Goal: Book appointment/travel/reservation

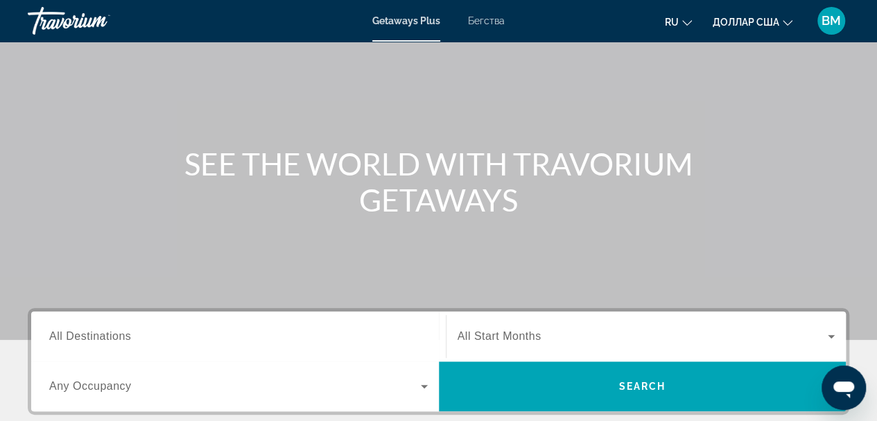
scroll to position [69, 0]
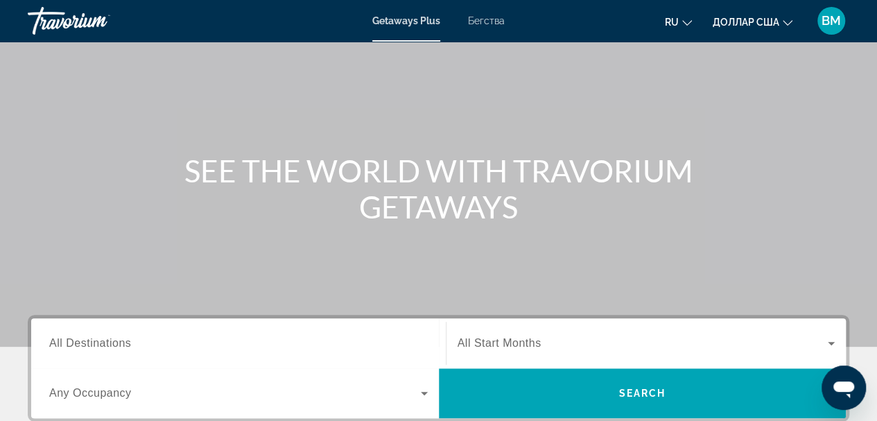
click at [482, 22] on font "Бегства" at bounding box center [486, 20] width 37 height 11
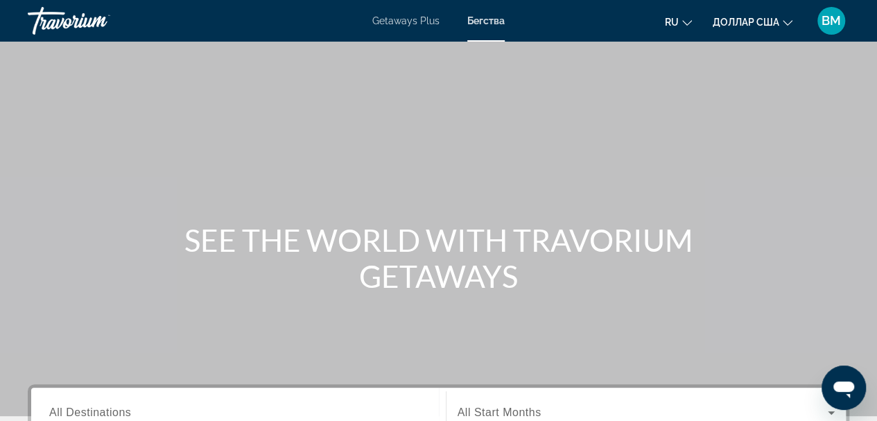
click at [666, 20] on font "ru" at bounding box center [672, 22] width 14 height 11
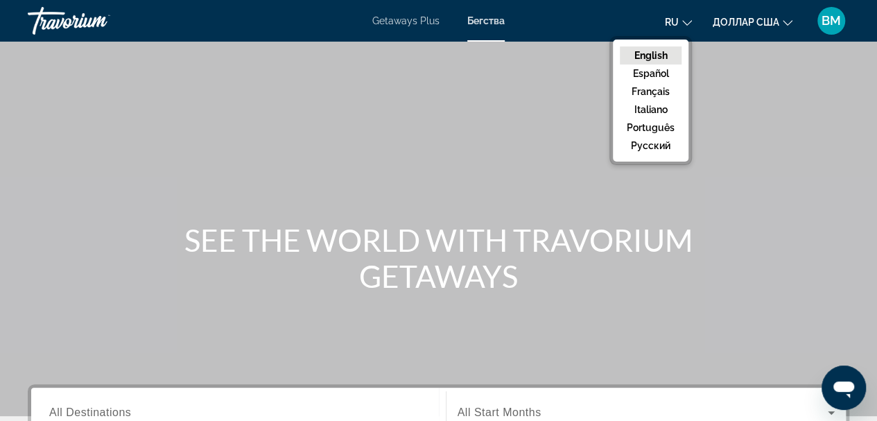
click at [639, 148] on button "русский" at bounding box center [651, 146] width 62 height 18
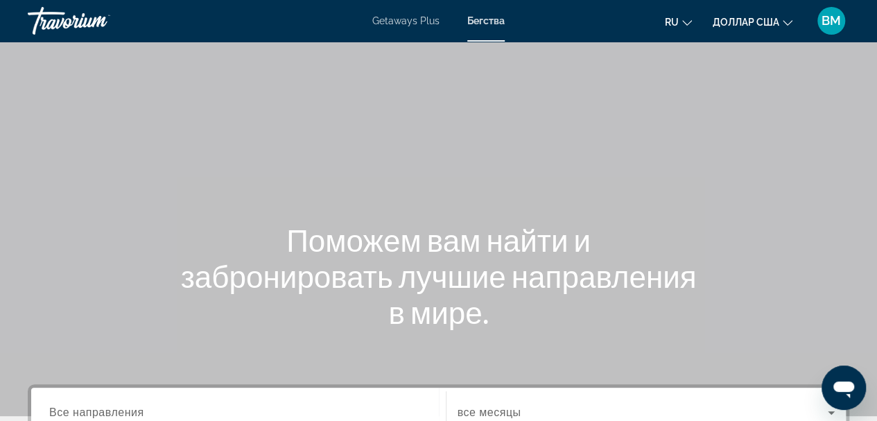
scroll to position [208, 0]
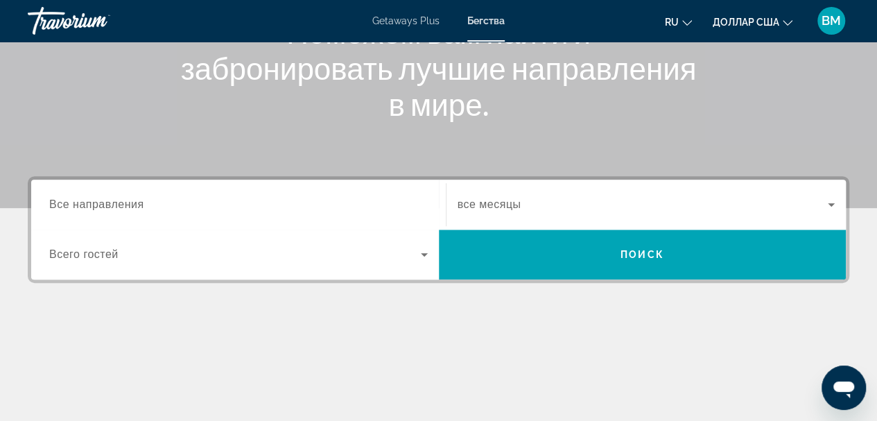
click at [812, 210] on span "Search widget" at bounding box center [643, 204] width 371 height 17
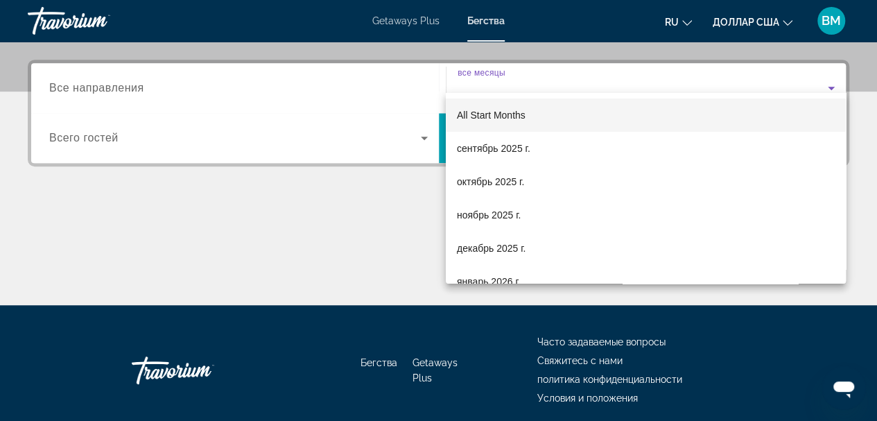
scroll to position [338, 0]
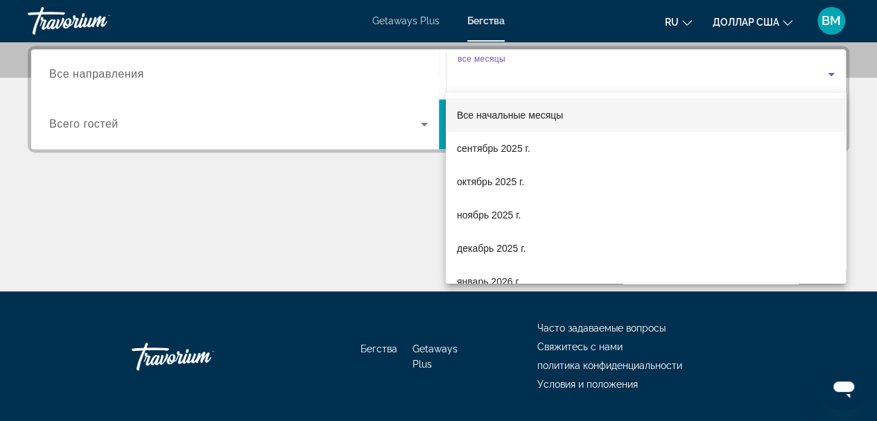
click at [476, 217] on font "ноябрь 2025 г." at bounding box center [489, 214] width 64 height 11
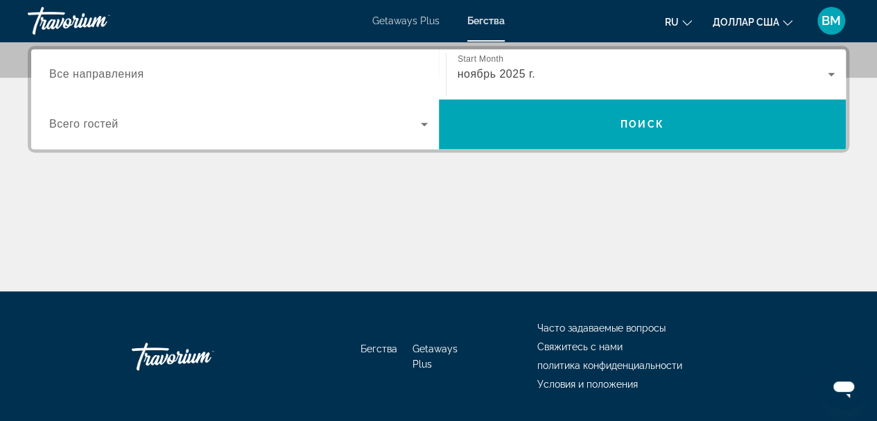
click at [105, 123] on span "Всего гостей" at bounding box center [83, 124] width 69 height 12
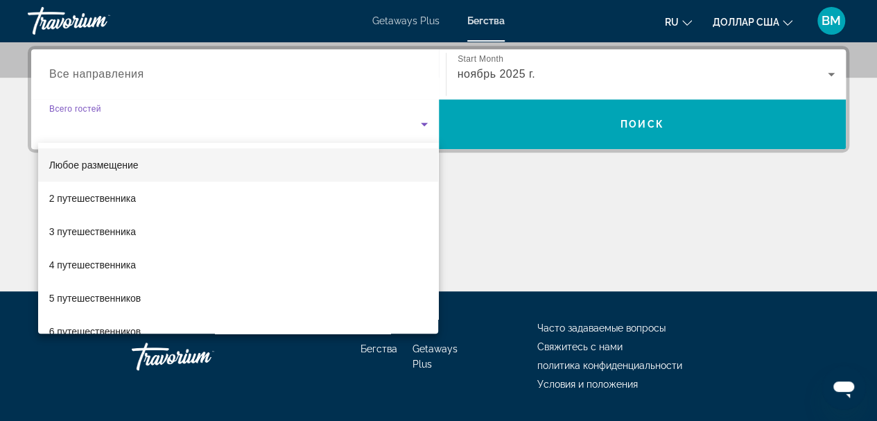
click at [105, 234] on font "3 путешественника" at bounding box center [92, 231] width 87 height 11
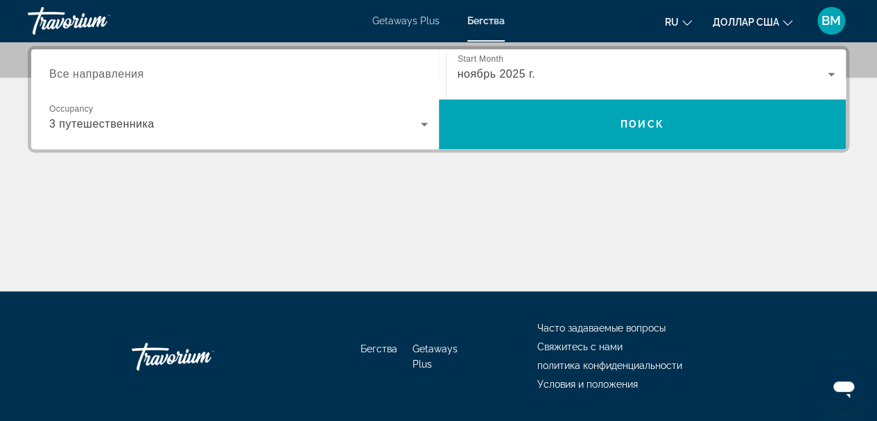
click at [126, 76] on span "Все направления" at bounding box center [96, 74] width 95 height 12
click at [126, 76] on input "Destination Все направления" at bounding box center [238, 75] width 379 height 17
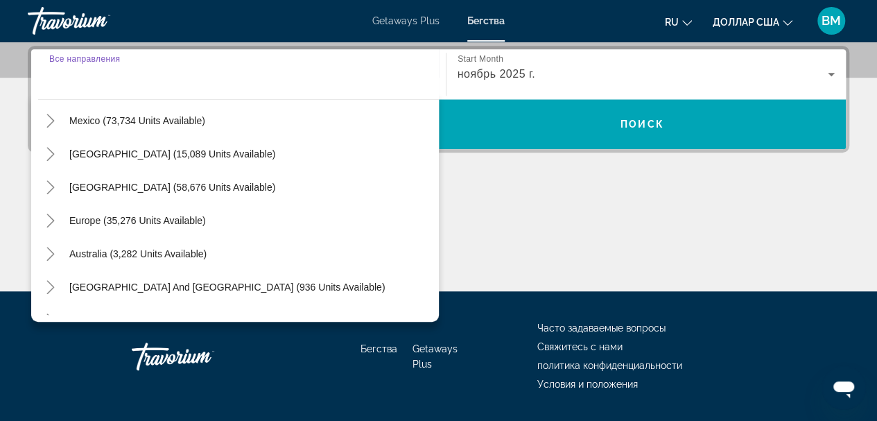
scroll to position [139, 0]
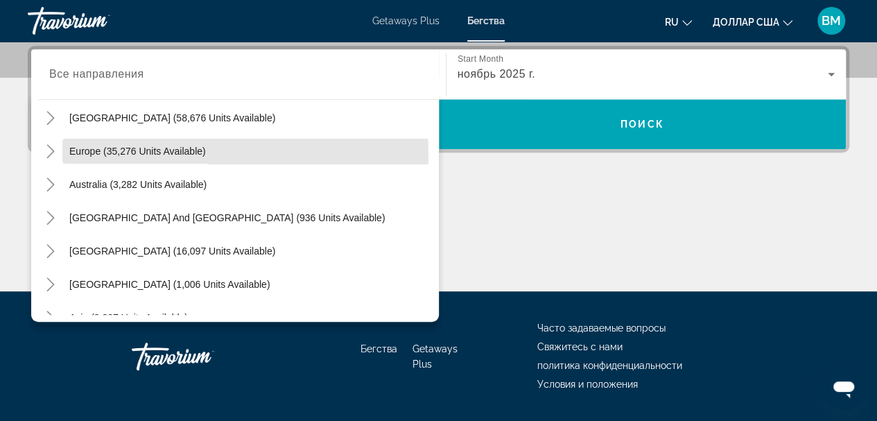
click at [141, 155] on span "Europe (35,276 units available)" at bounding box center [137, 151] width 137 height 11
type input "**********"
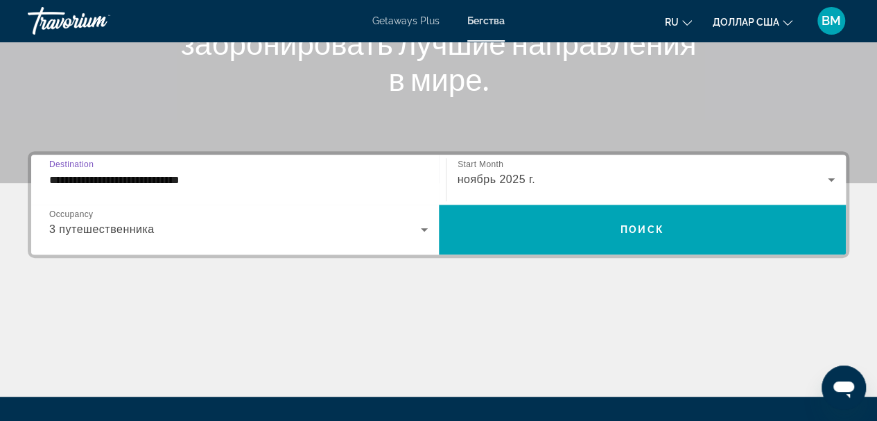
scroll to position [200, 0]
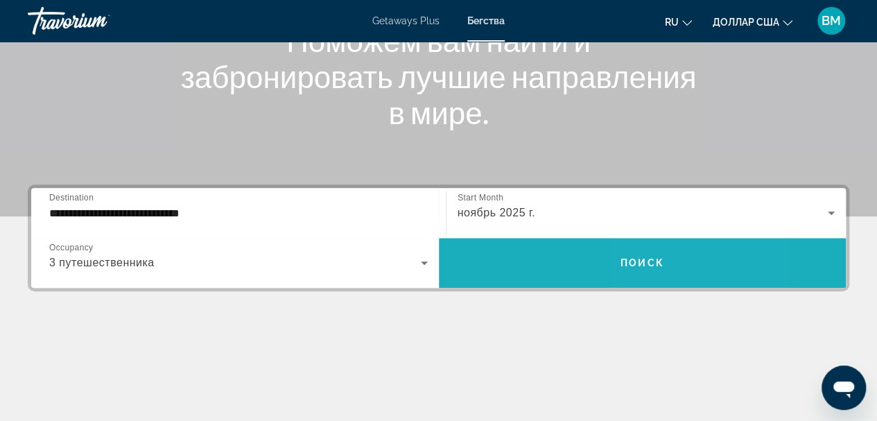
click at [647, 257] on span "Поиск" at bounding box center [643, 262] width 44 height 11
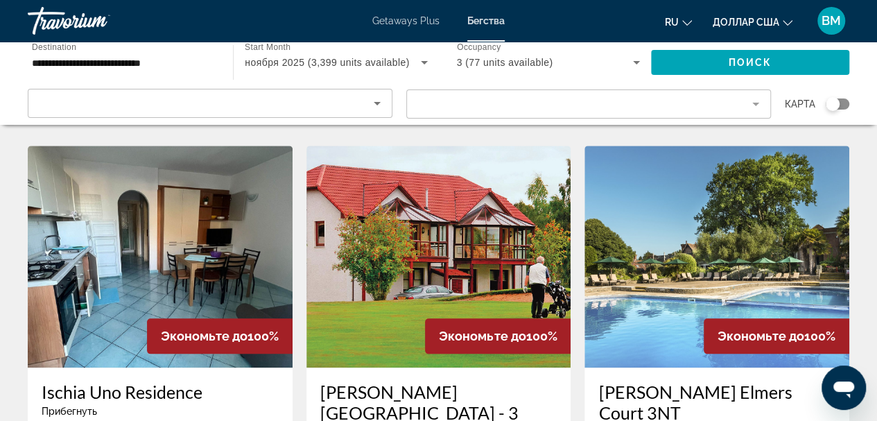
scroll to position [555, 0]
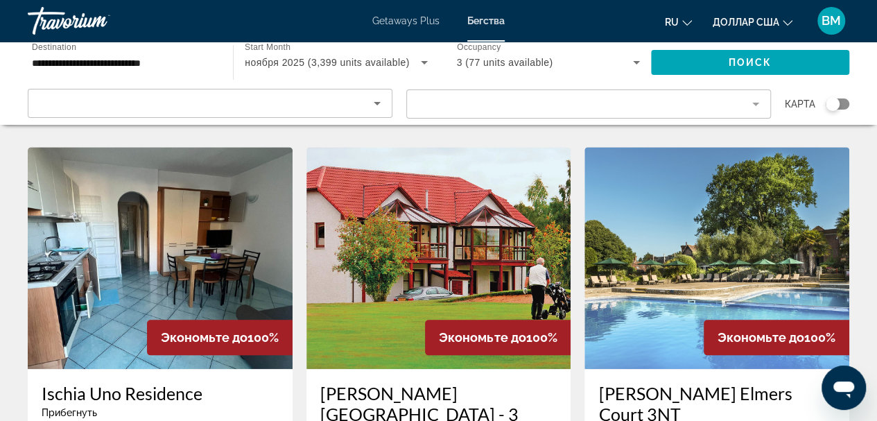
click at [210, 214] on img "Основное содержание" at bounding box center [160, 258] width 265 height 222
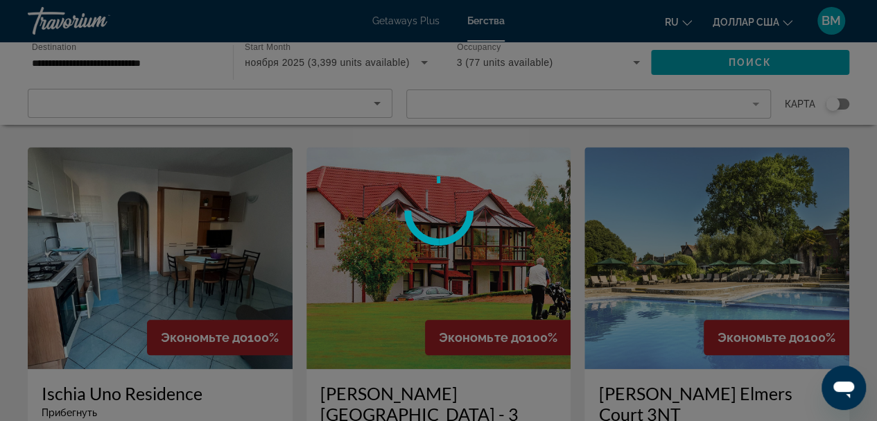
click at [210, 214] on div at bounding box center [438, 210] width 877 height 421
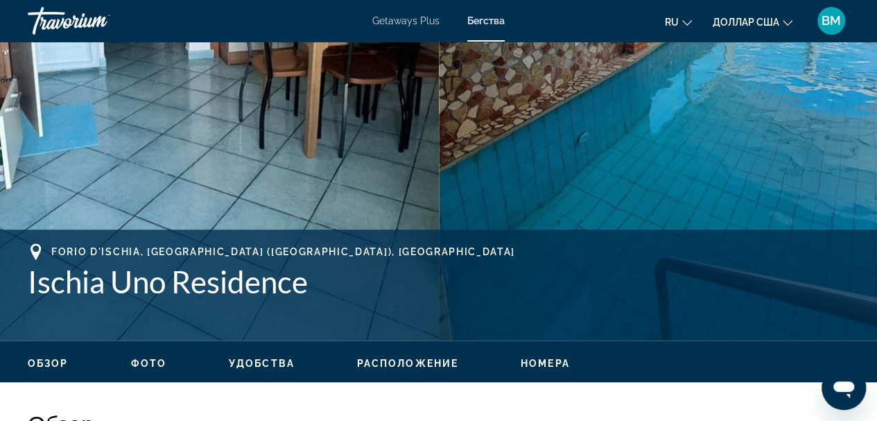
scroll to position [555, 0]
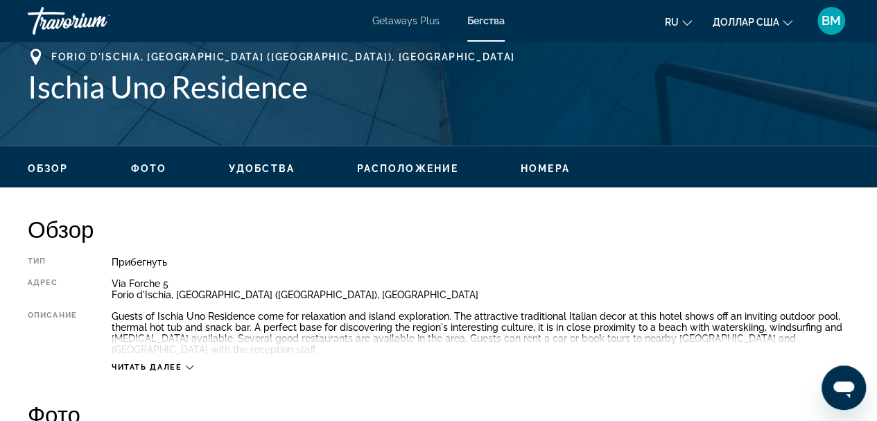
click at [194, 355] on div "Читать далее" at bounding box center [481, 353] width 738 height 38
click at [189, 349] on div "Читать далее" at bounding box center [481, 353] width 738 height 38
click at [187, 363] on icon "Основное содержание" at bounding box center [190, 367] width 8 height 8
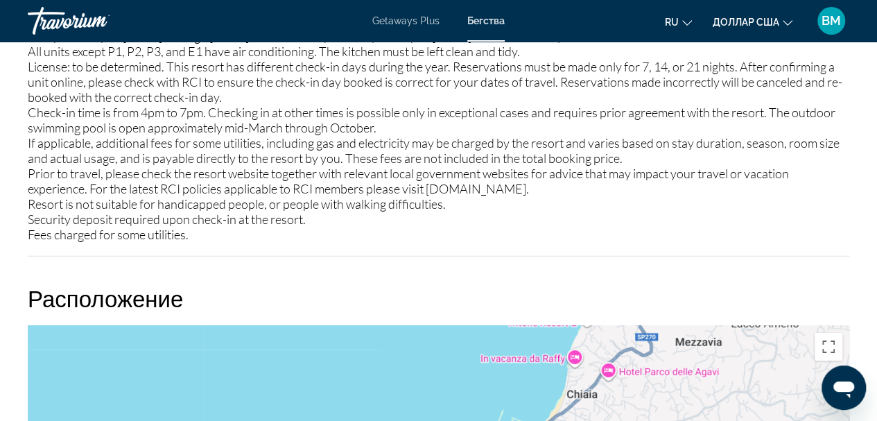
scroll to position [1942, 0]
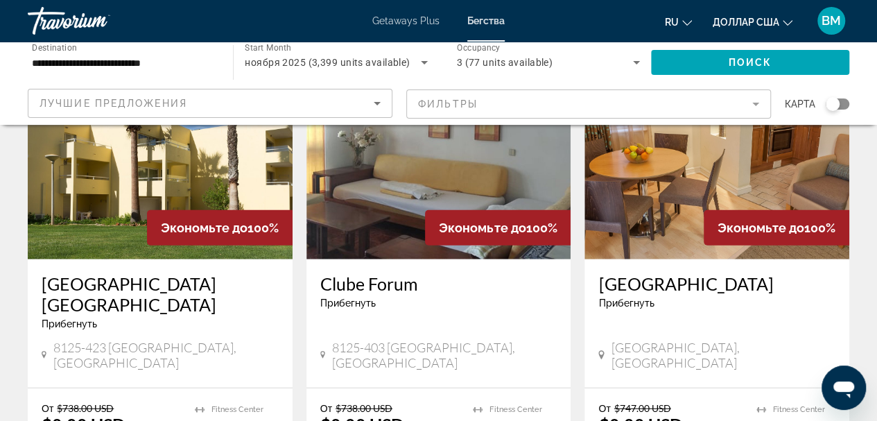
scroll to position [1803, 0]
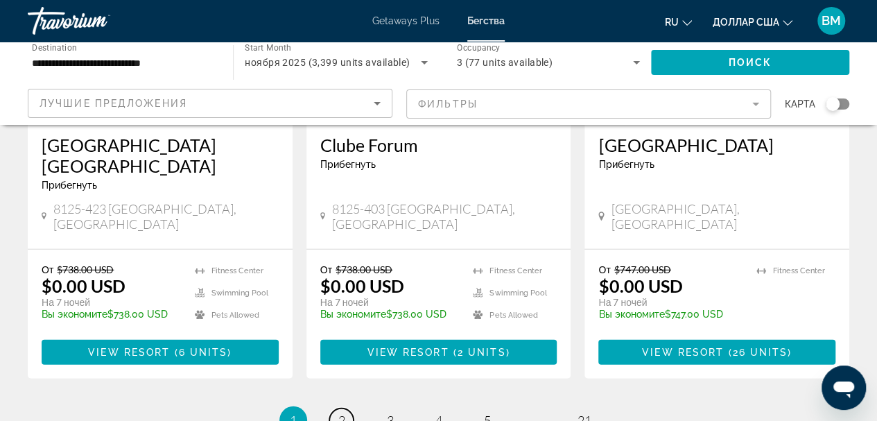
click at [341, 413] on span "2" at bounding box center [341, 420] width 7 height 15
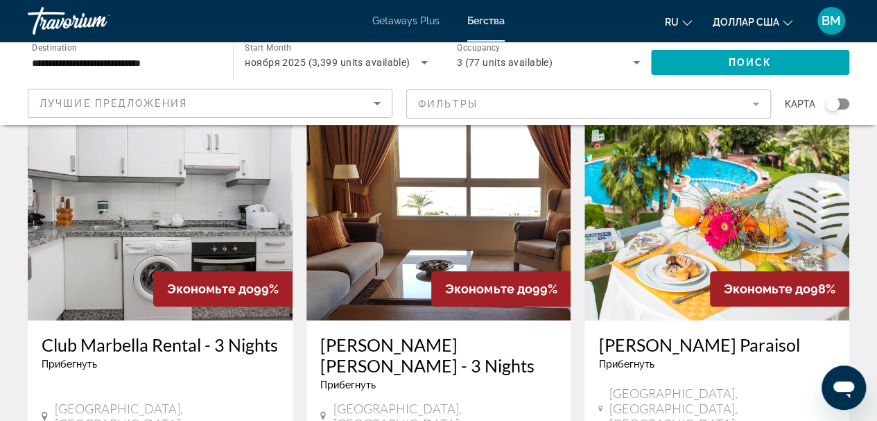
scroll to position [555, 0]
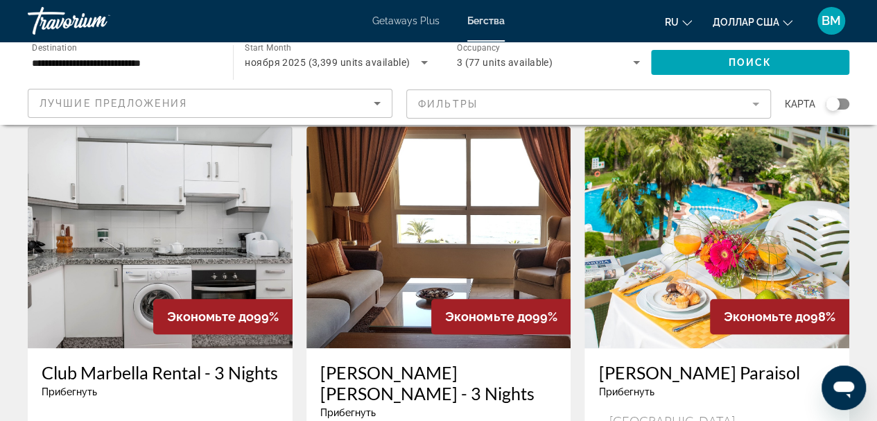
click at [393, 226] on img "Основное содержание" at bounding box center [439, 237] width 265 height 222
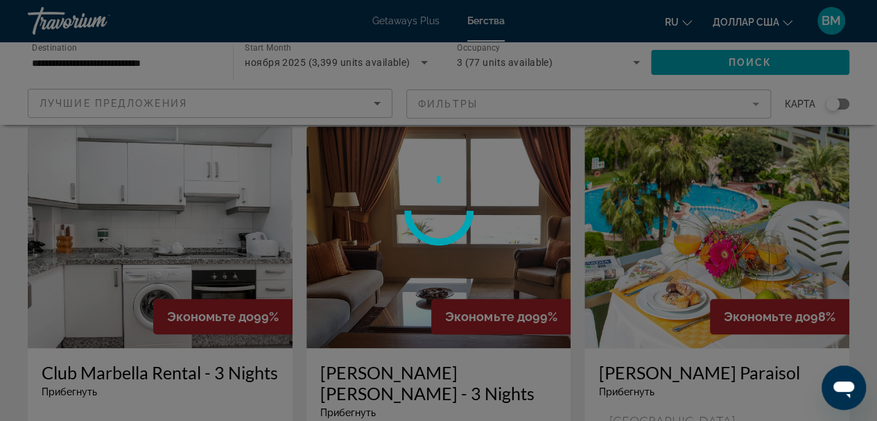
click at [393, 226] on div at bounding box center [438, 210] width 877 height 421
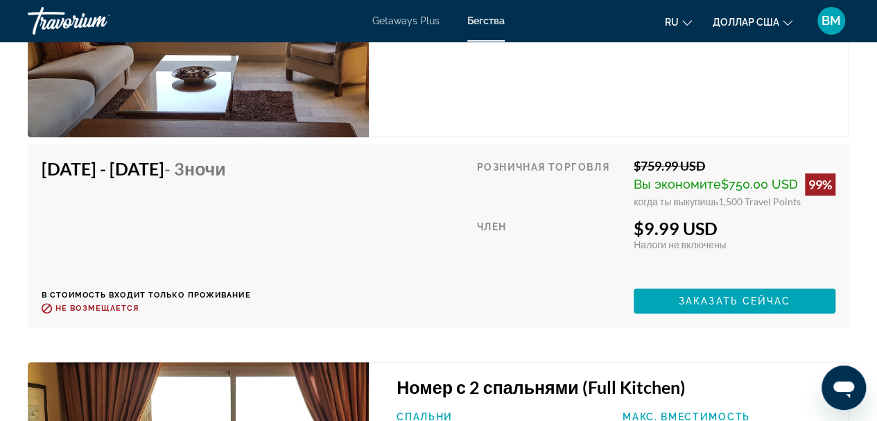
scroll to position [2547, 0]
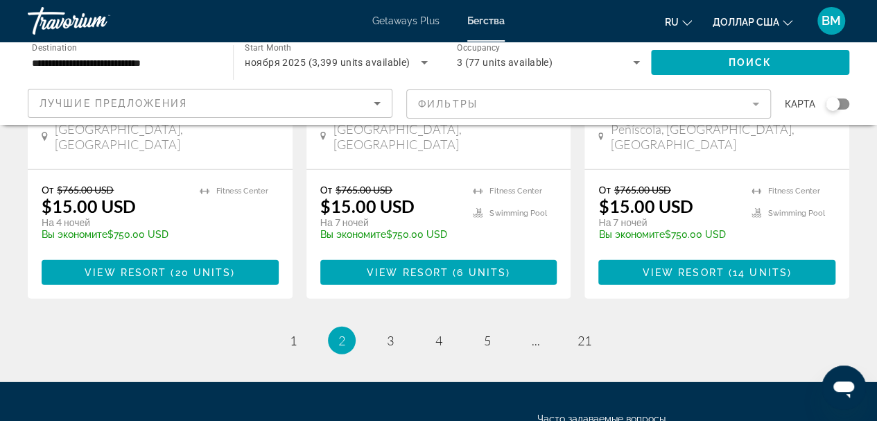
scroll to position [1942, 0]
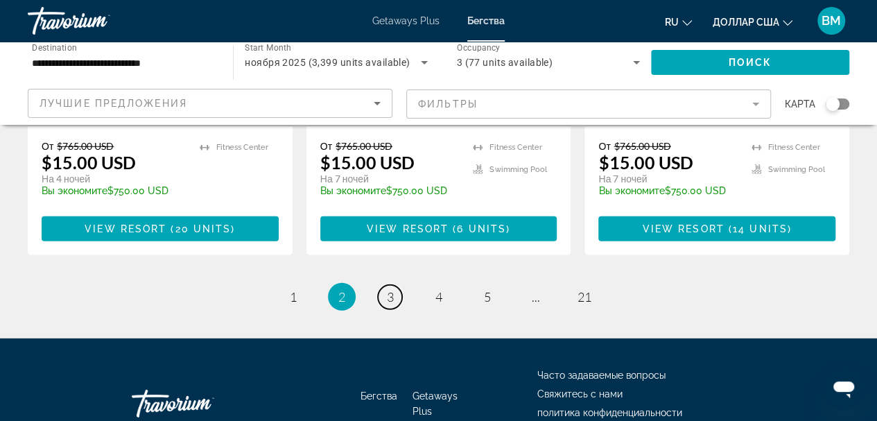
click at [387, 289] on span "3" at bounding box center [390, 296] width 7 height 15
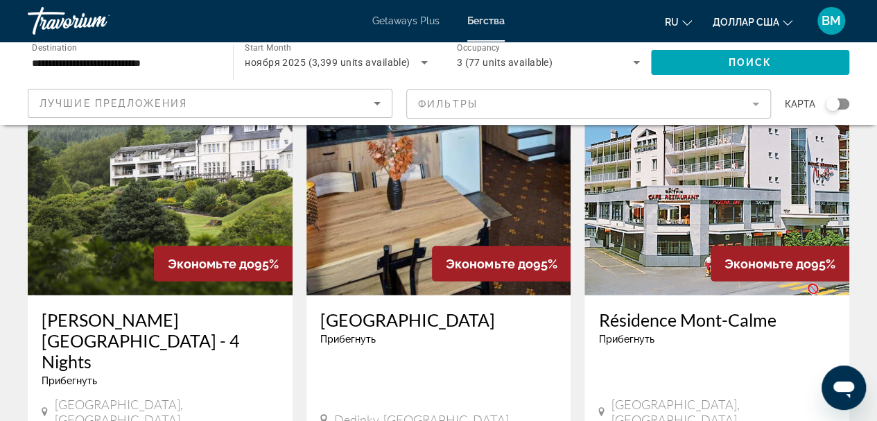
scroll to position [1526, 0]
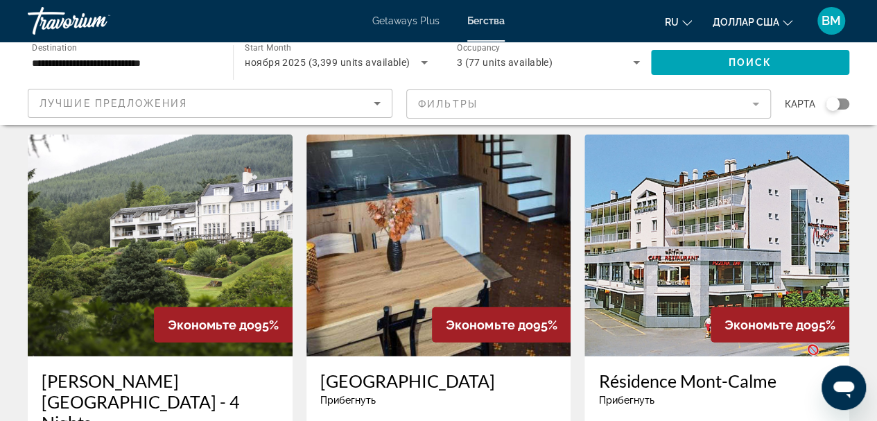
click at [701, 188] on img "Основное содержание" at bounding box center [717, 246] width 265 height 222
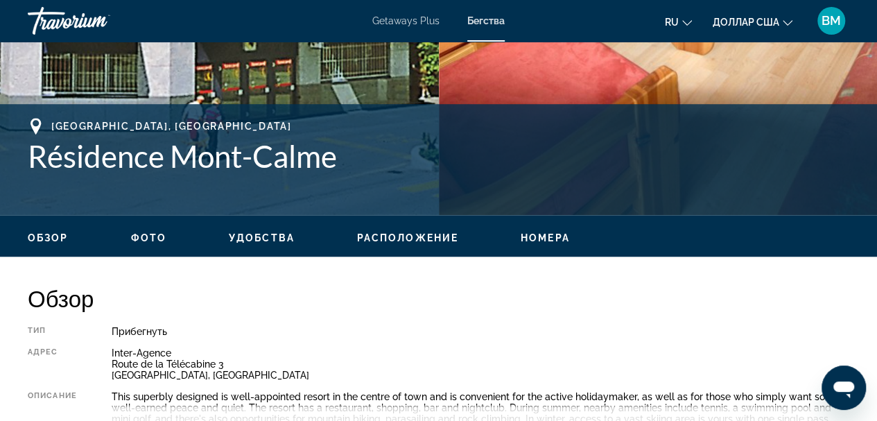
scroll to position [555, 0]
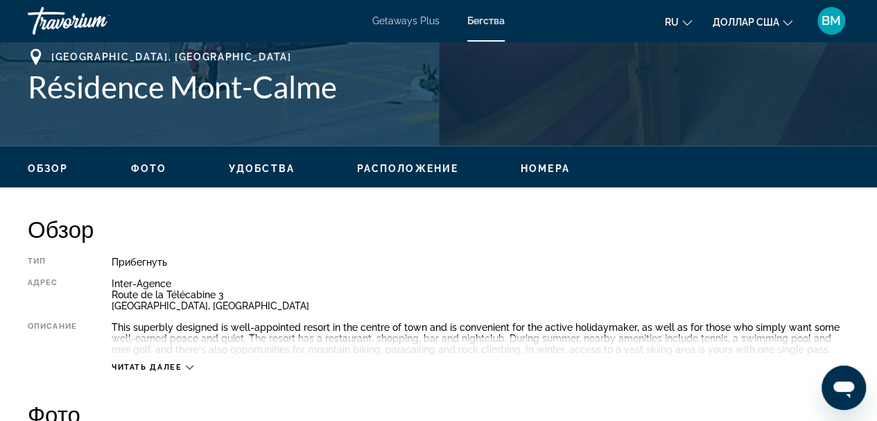
click at [162, 370] on span "Читать далее" at bounding box center [147, 367] width 71 height 9
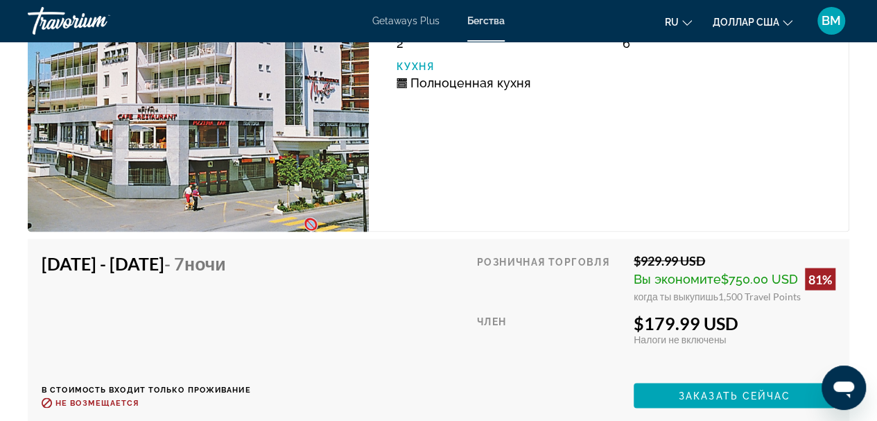
scroll to position [3745, 0]
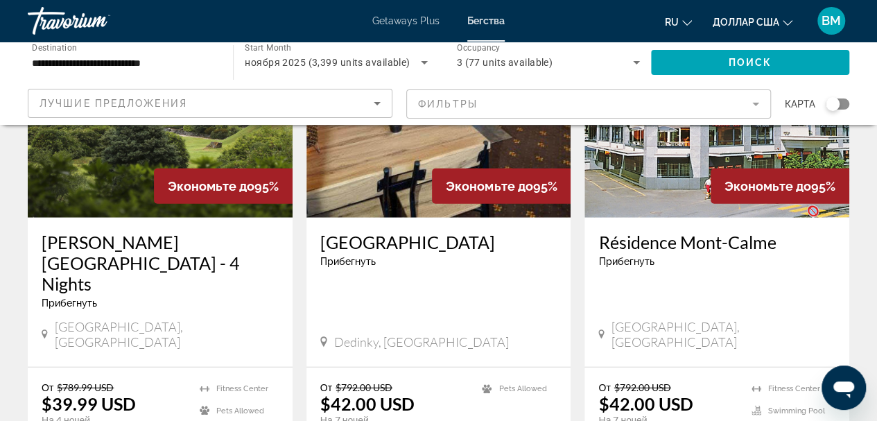
scroll to position [1734, 0]
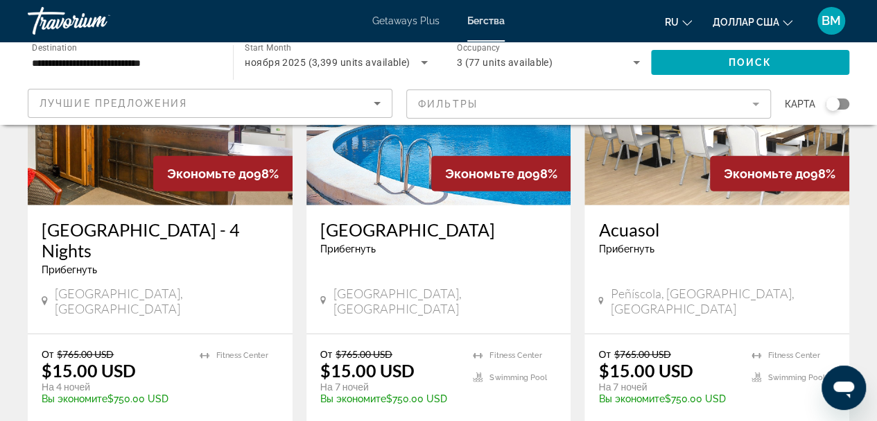
scroll to position [1942, 0]
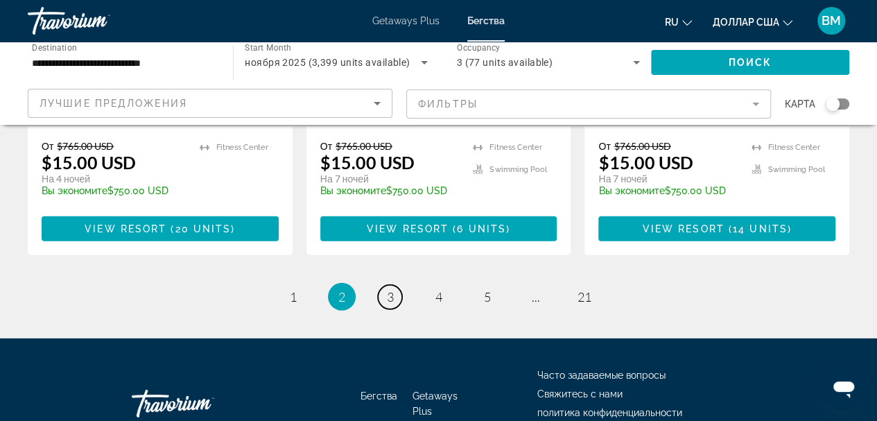
click at [387, 289] on span "3" at bounding box center [390, 296] width 7 height 15
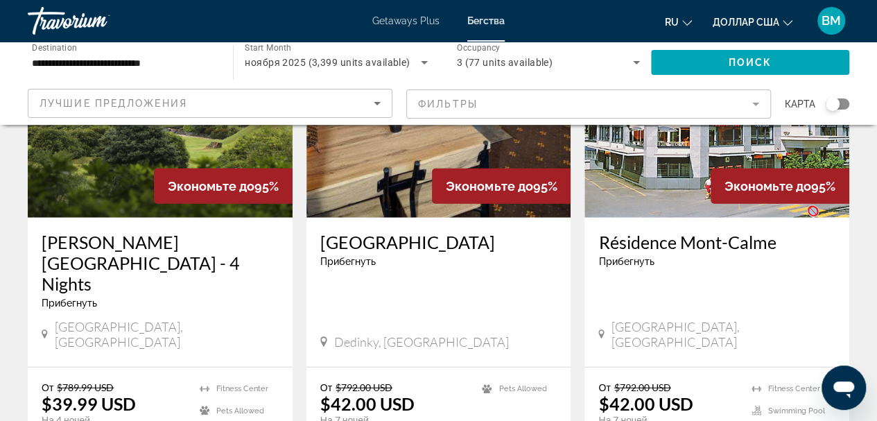
scroll to position [1803, 0]
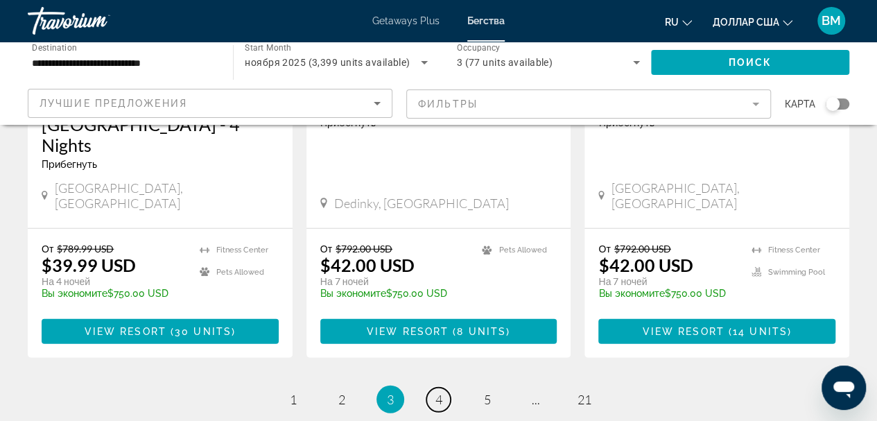
click at [442, 392] on span "4" at bounding box center [439, 399] width 7 height 15
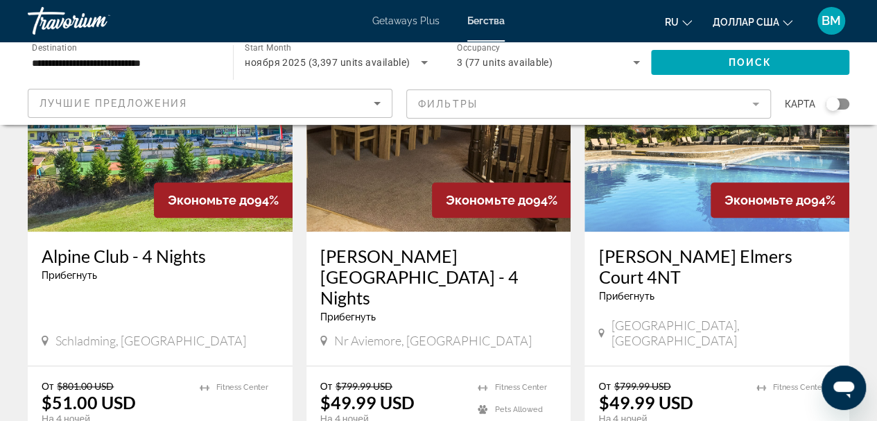
scroll to position [694, 0]
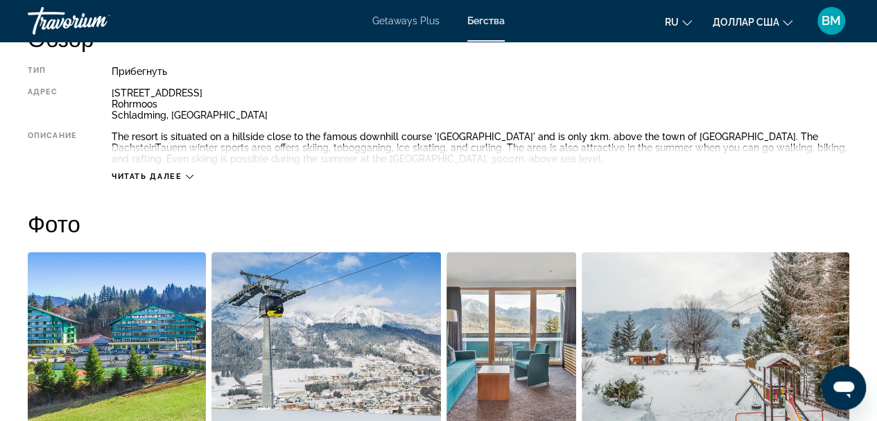
scroll to position [763, 0]
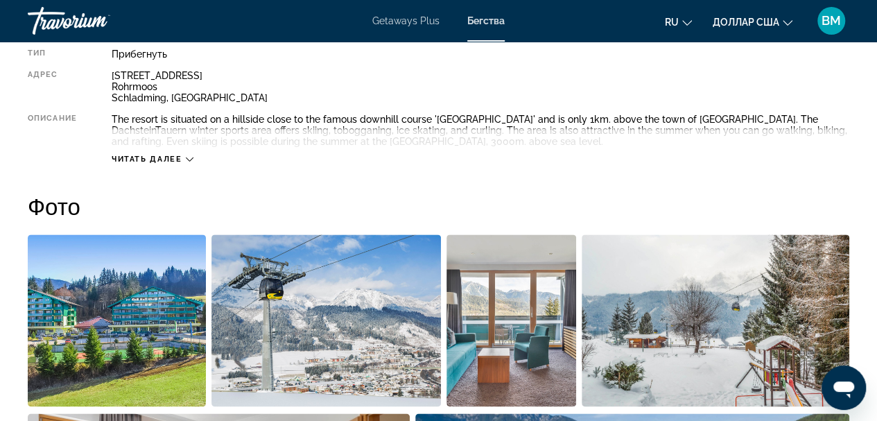
click at [188, 159] on icon "Основное содержание" at bounding box center [190, 159] width 8 height 4
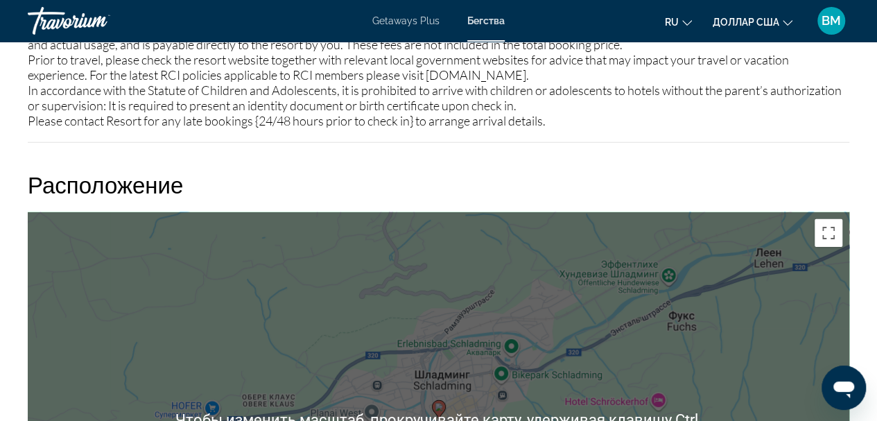
scroll to position [2150, 0]
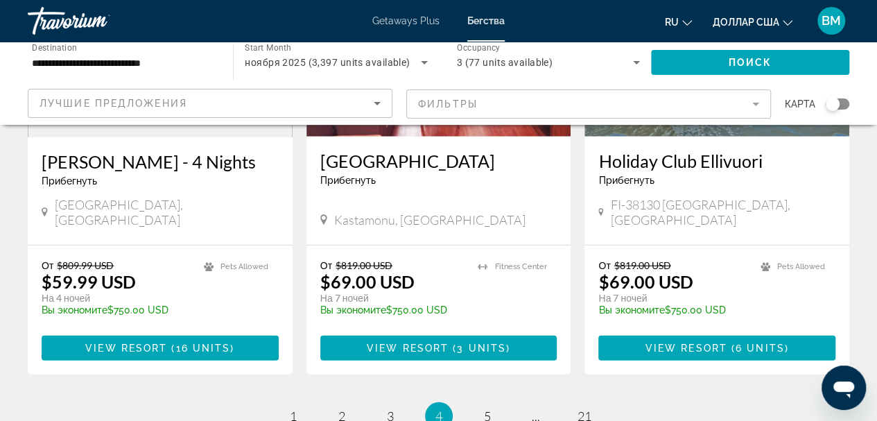
scroll to position [1835, 0]
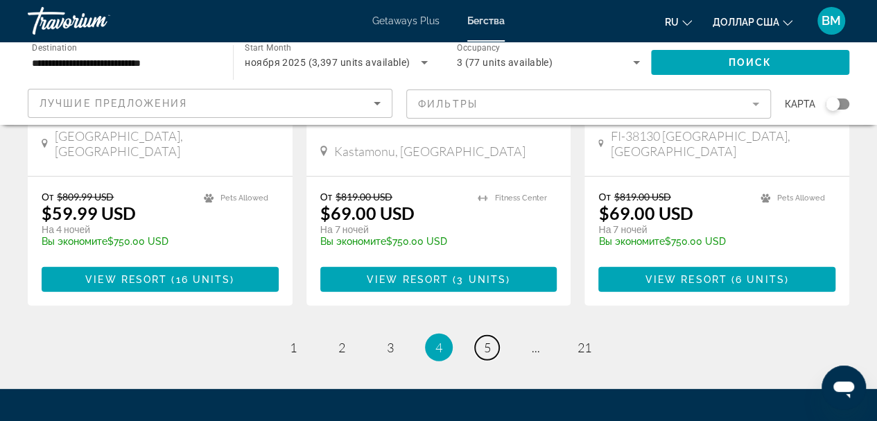
click at [487, 340] on span "5" at bounding box center [487, 347] width 7 height 15
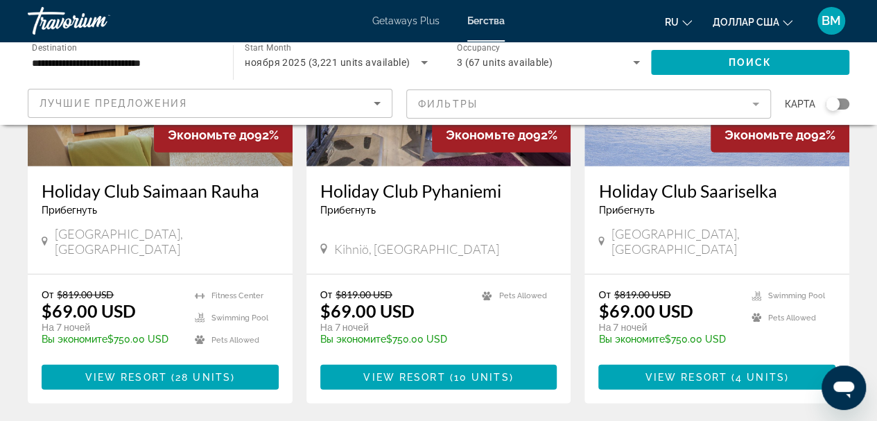
scroll to position [1803, 0]
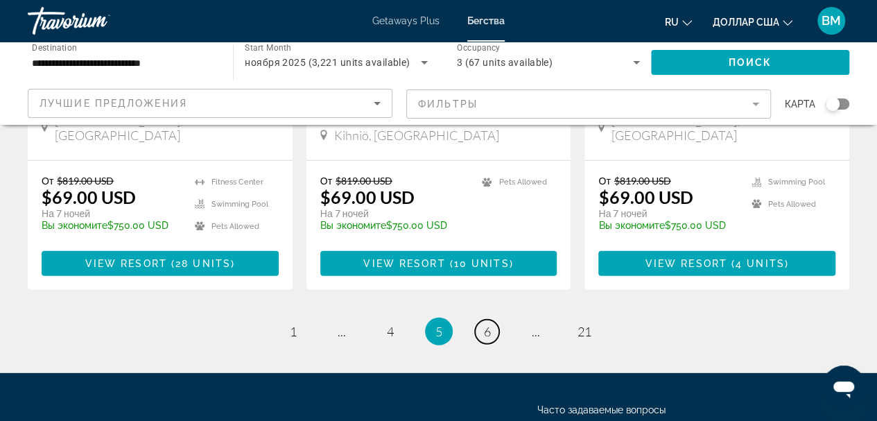
click at [489, 324] on span "6" at bounding box center [487, 331] width 7 height 15
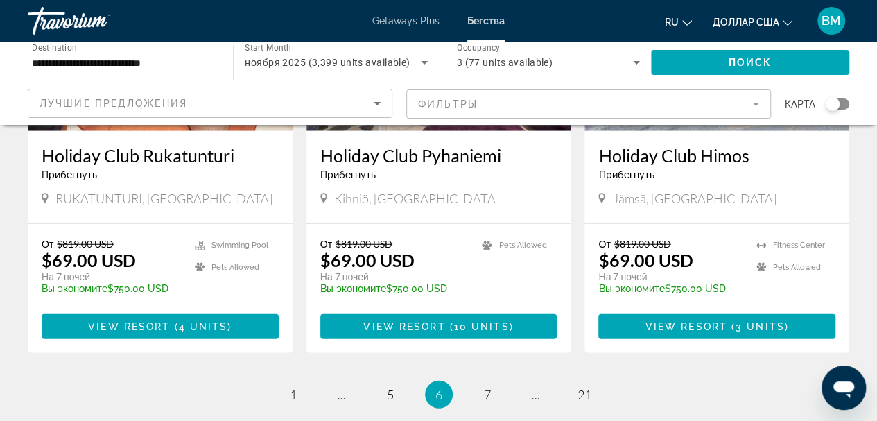
scroll to position [1873, 0]
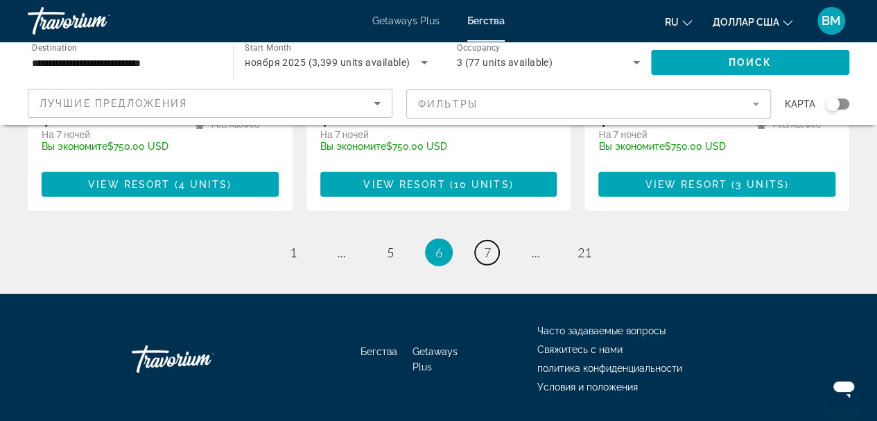
click at [488, 245] on span "7" at bounding box center [487, 252] width 7 height 15
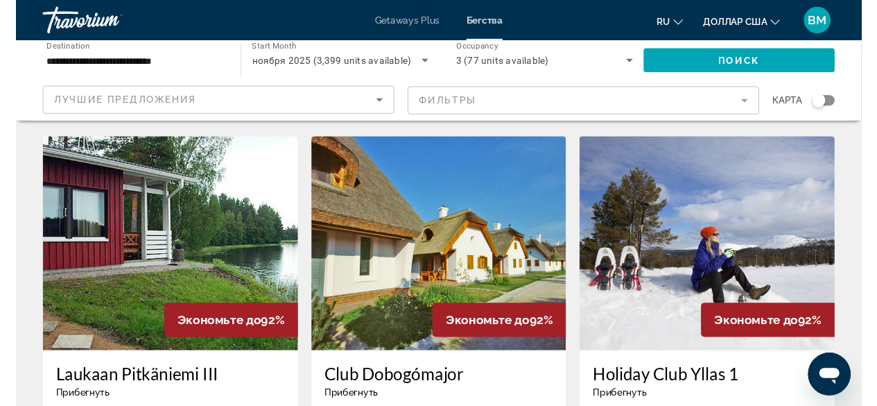
scroll to position [1040, 0]
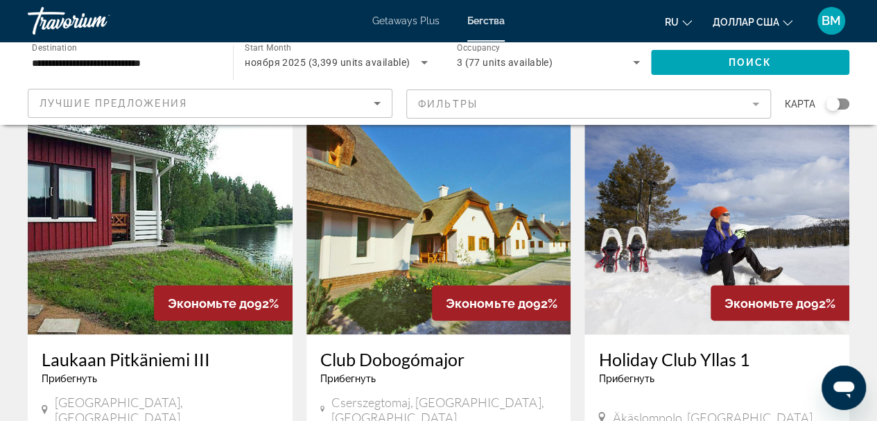
click at [753, 103] on mat-form-field "Фильтры" at bounding box center [588, 103] width 365 height 29
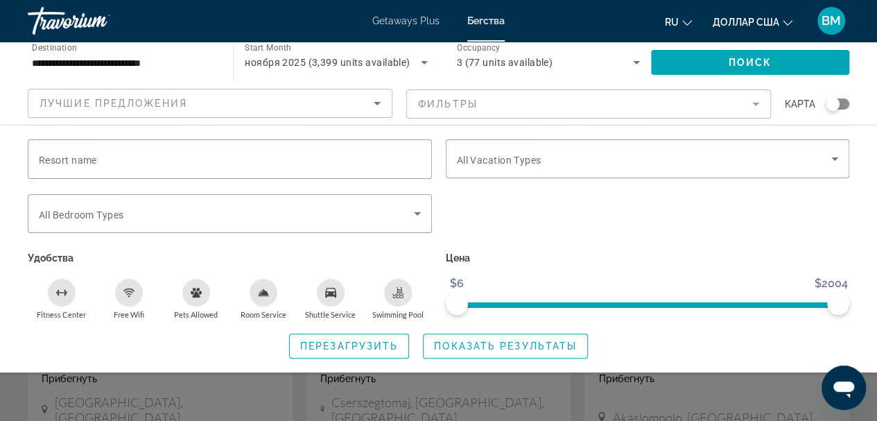
click at [565, 104] on mat-form-field "Фильтры" at bounding box center [588, 103] width 365 height 29
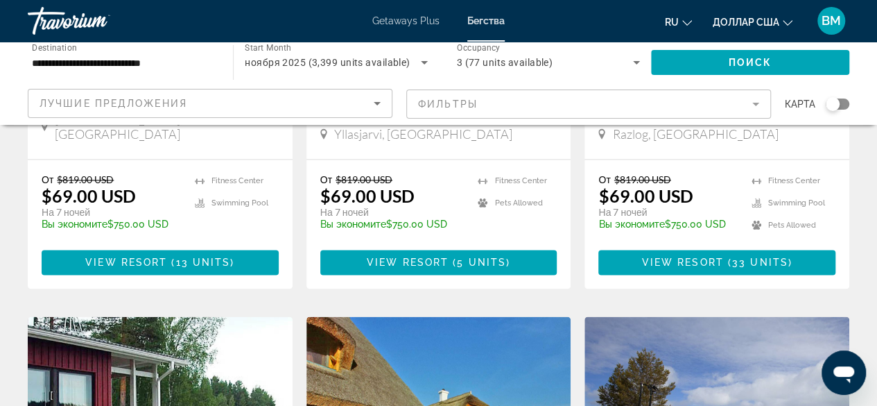
scroll to position [694, 0]
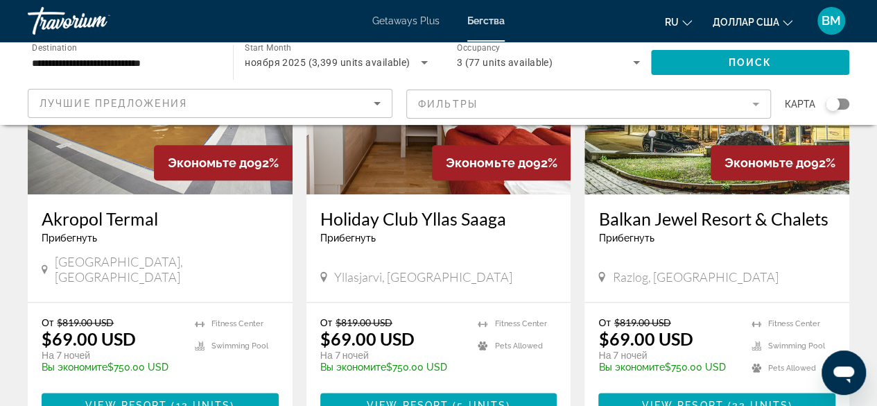
click at [501, 107] on mat-form-field "Фильтры" at bounding box center [588, 103] width 365 height 29
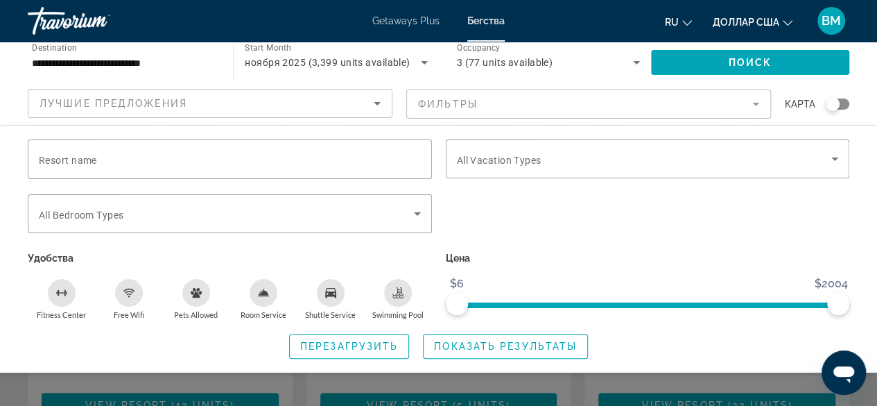
click at [468, 99] on mat-form-field "Фильтры" at bounding box center [588, 103] width 365 height 29
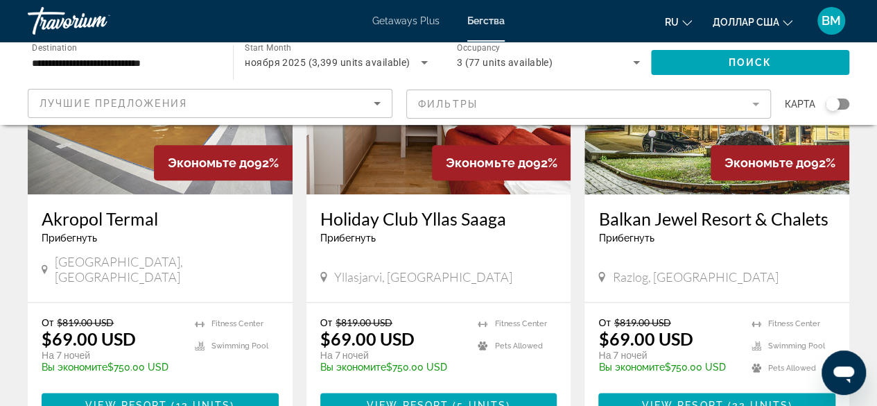
click at [756, 105] on mat-form-field "Фильтры" at bounding box center [588, 103] width 365 height 29
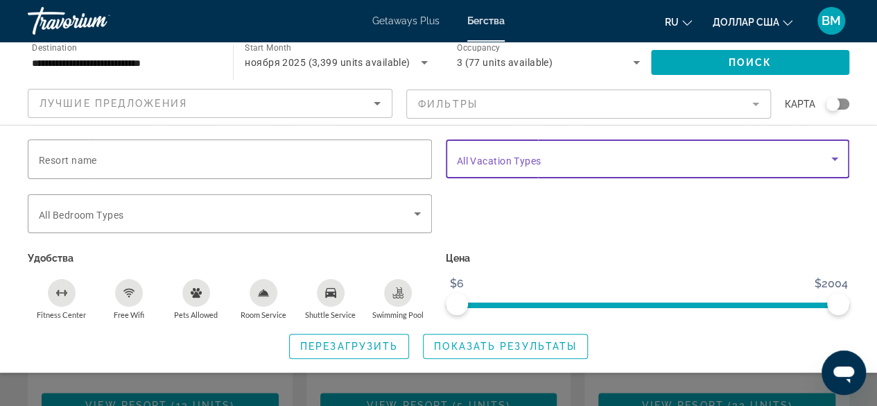
click at [838, 159] on icon "Search widget" at bounding box center [835, 159] width 17 height 17
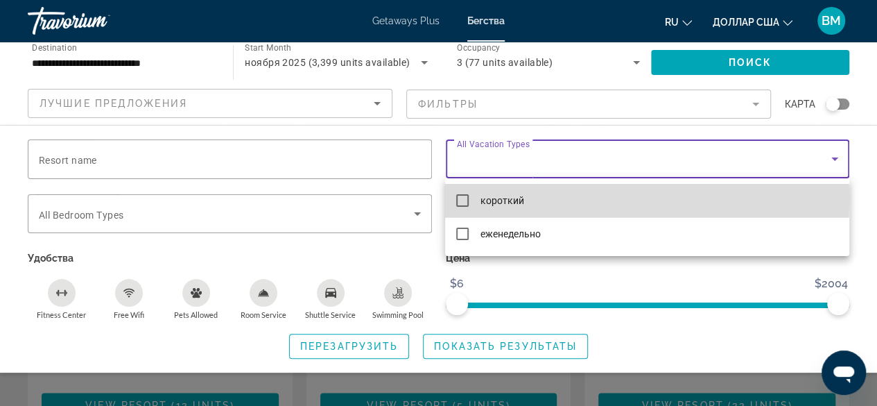
click at [461, 199] on mat-pseudo-checkbox at bounding box center [462, 200] width 12 height 12
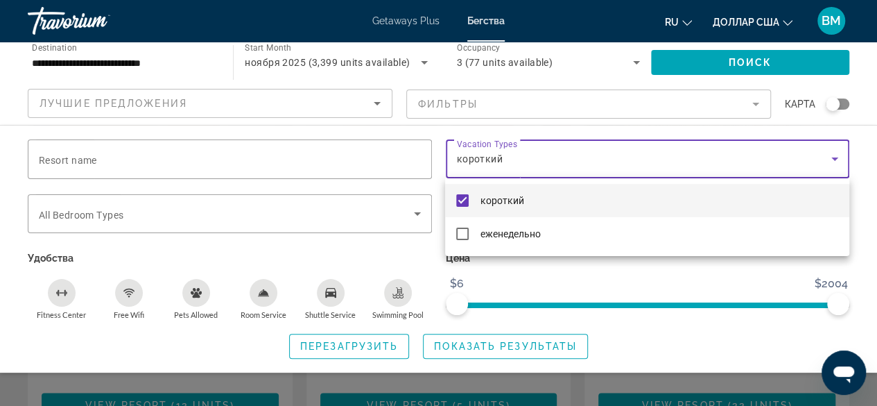
click at [104, 153] on div at bounding box center [438, 203] width 877 height 406
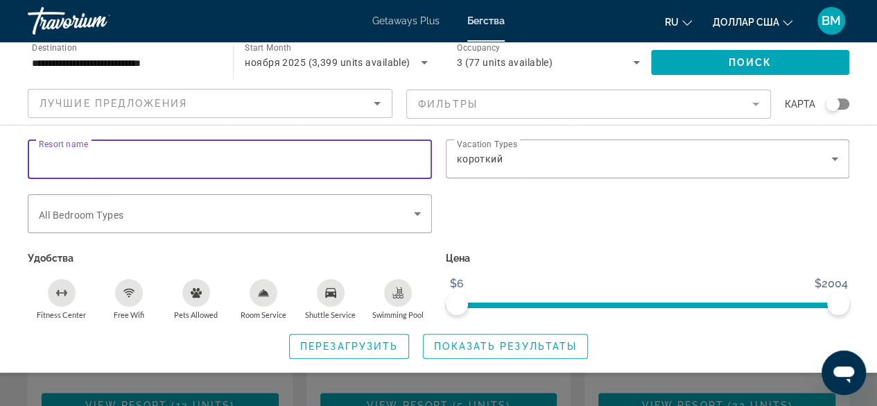
click at [97, 162] on input "Resort name" at bounding box center [230, 159] width 382 height 17
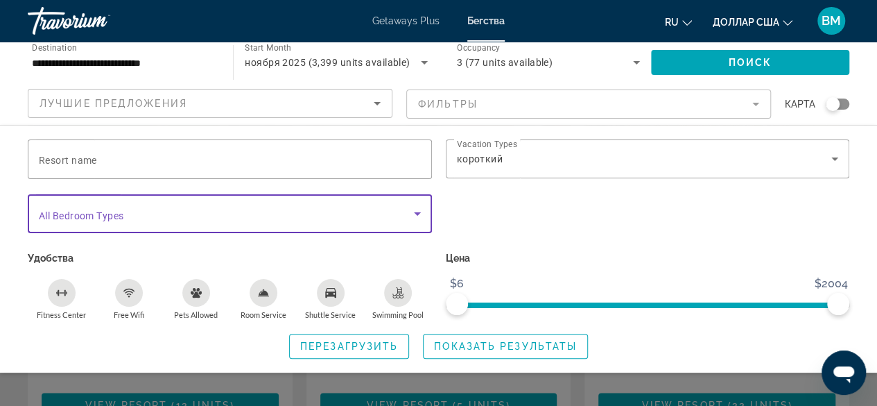
click at [125, 205] on span "Search widget" at bounding box center [226, 213] width 375 height 17
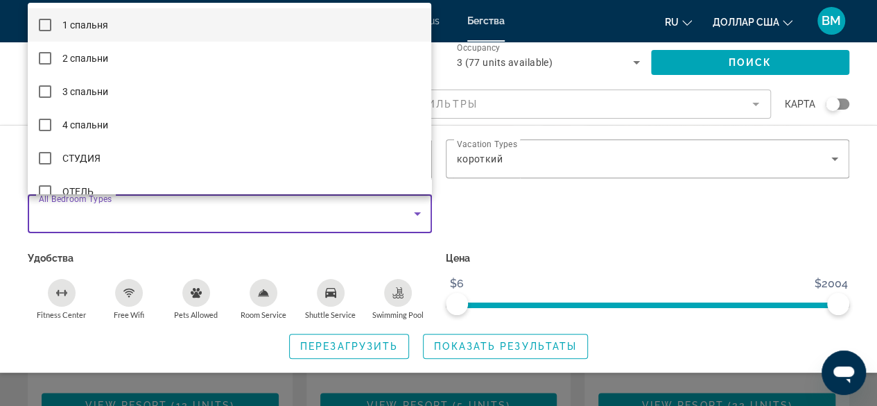
click at [44, 25] on mat-pseudo-checkbox at bounding box center [45, 25] width 12 height 12
click at [494, 205] on div at bounding box center [438, 203] width 877 height 406
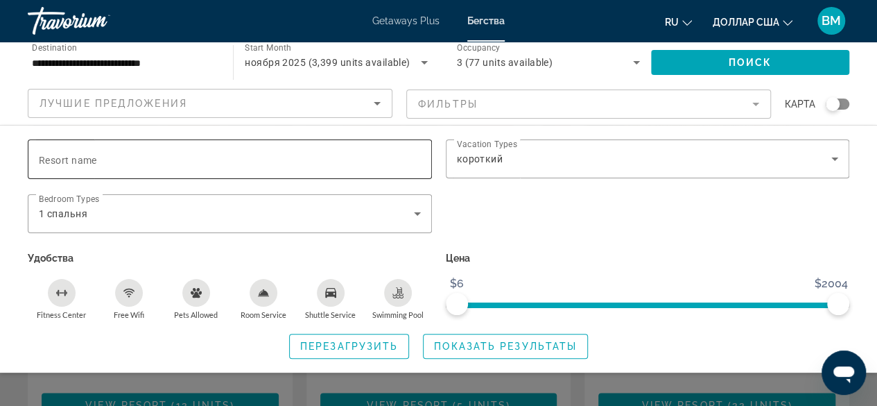
click at [216, 167] on div "Search widget" at bounding box center [230, 159] width 382 height 40
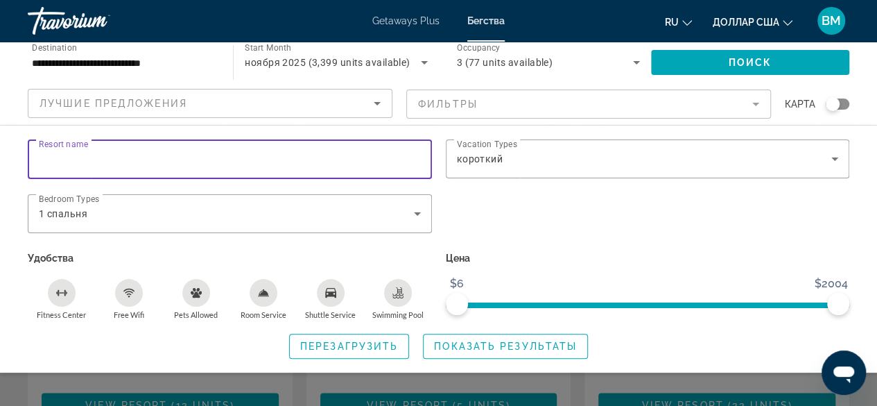
type input "*"
click at [142, 161] on input "Resort name" at bounding box center [230, 159] width 382 height 17
type input "******"
click at [129, 302] on div "Free Wifi" at bounding box center [129, 293] width 28 height 28
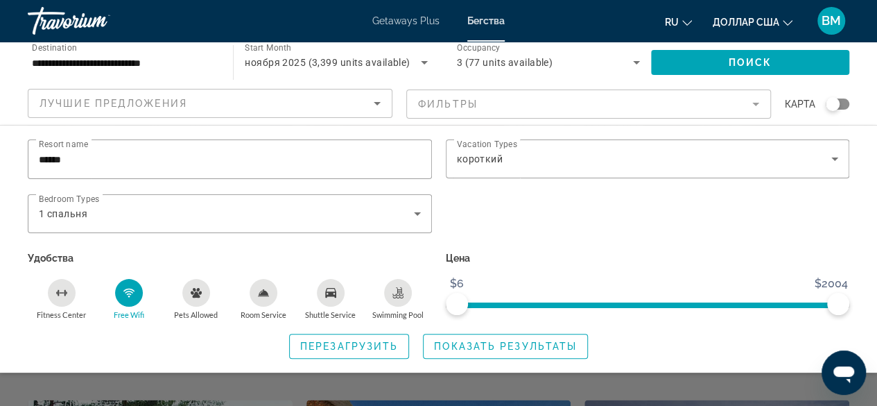
scroll to position [763, 0]
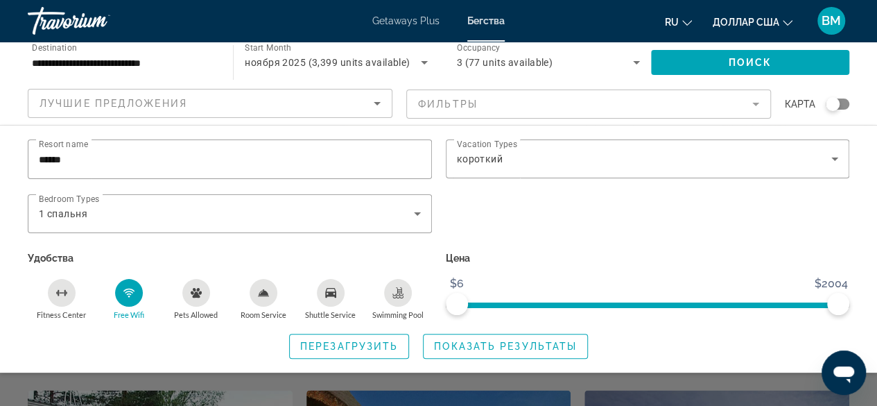
click at [397, 291] on icon "Swimming Pool" at bounding box center [399, 290] width 6 height 7
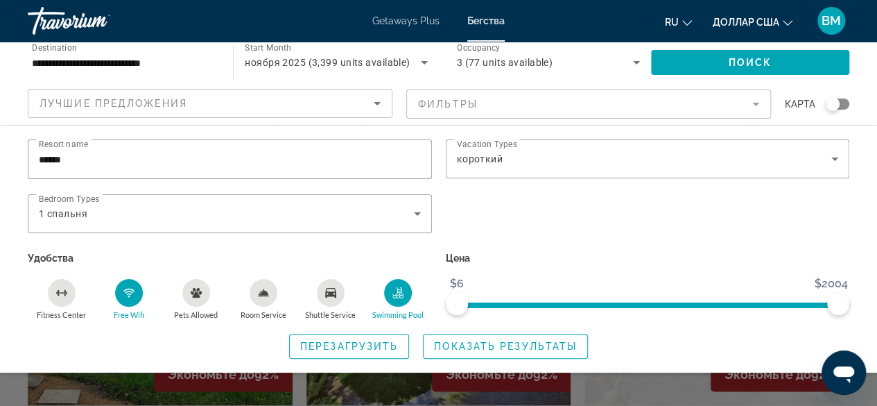
scroll to position [971, 0]
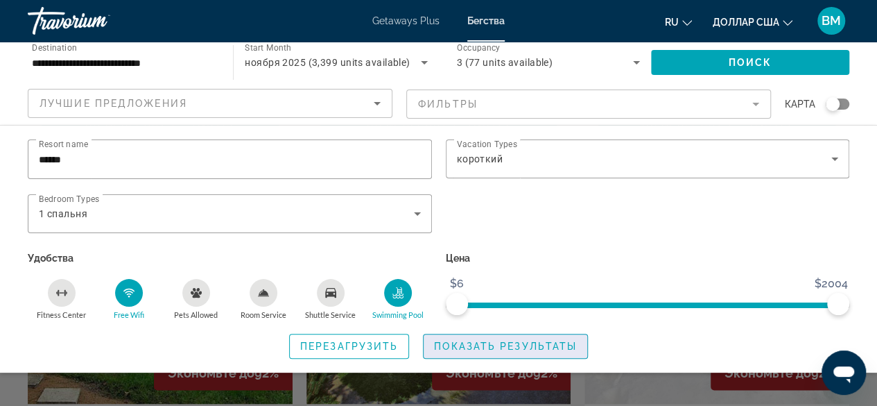
click at [464, 347] on span "Показать результаты" at bounding box center [505, 346] width 143 height 11
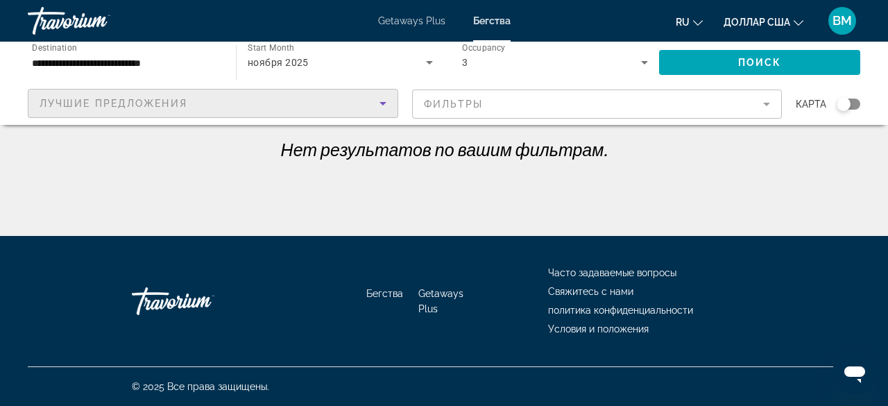
click at [381, 105] on icon "Sort by" at bounding box center [383, 103] width 17 height 17
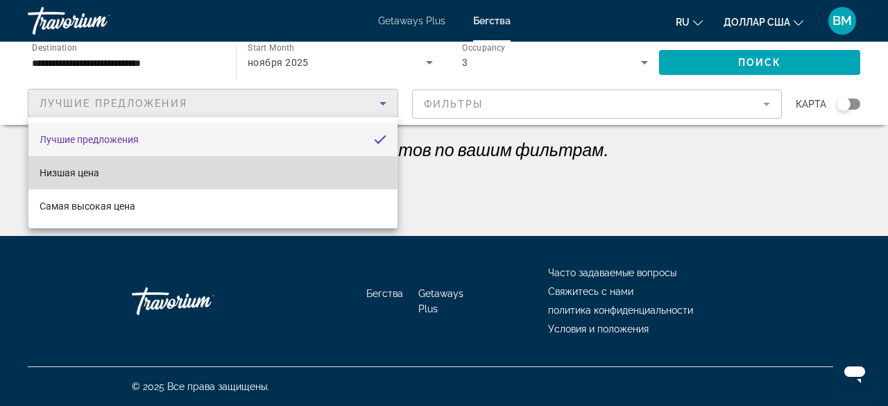
click at [85, 175] on font "Низшая цена" at bounding box center [70, 172] width 60 height 11
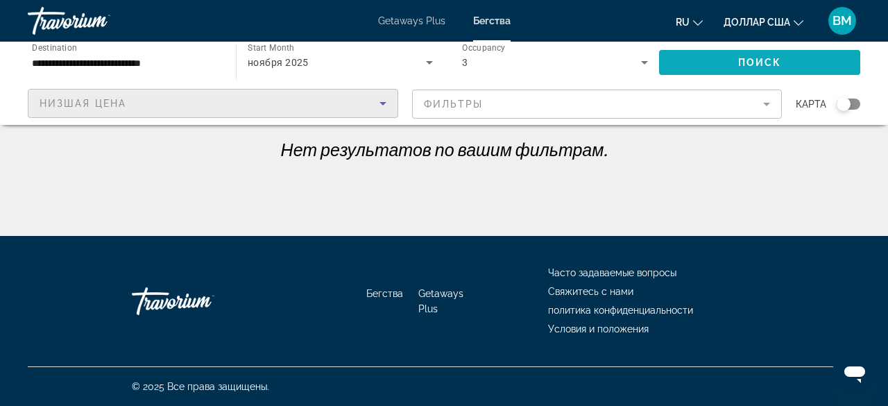
click at [699, 57] on span "Search widget" at bounding box center [759, 62] width 201 height 33
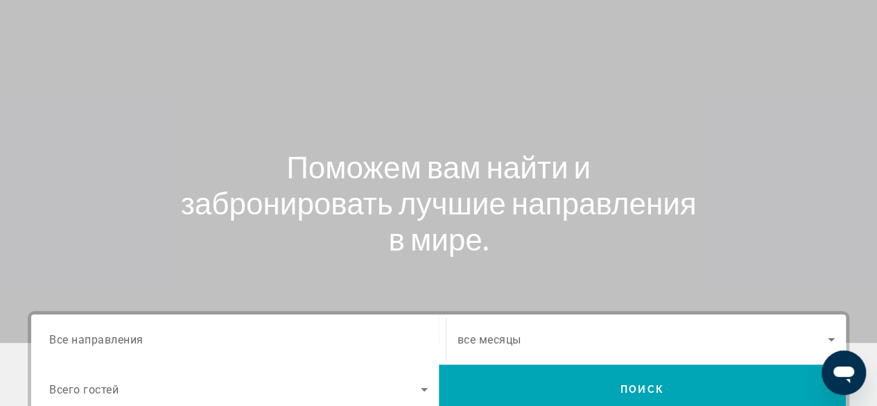
scroll to position [208, 0]
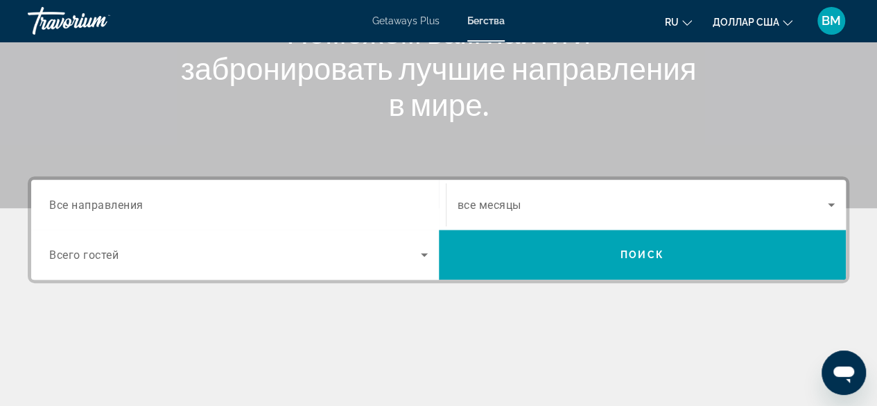
click at [479, 205] on span "все месяцы" at bounding box center [490, 204] width 64 height 13
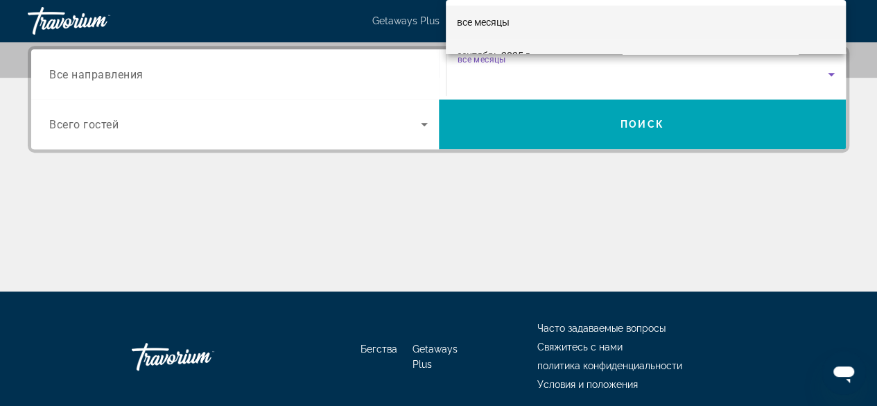
scroll to position [69, 0]
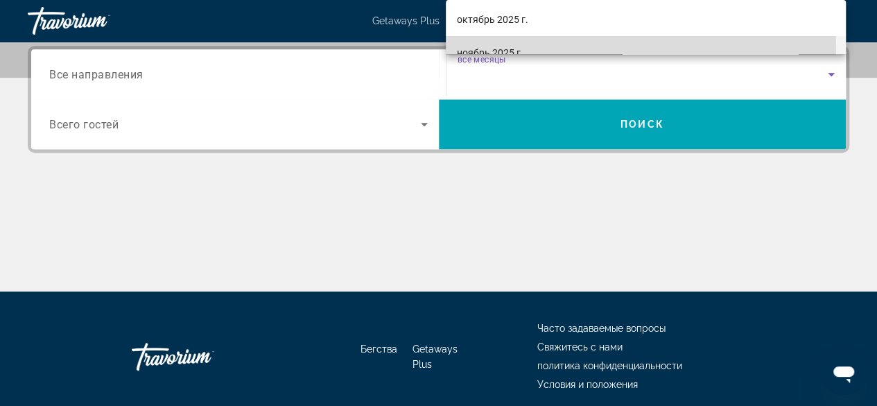
click at [501, 49] on font "ноябрь 2025 г." at bounding box center [490, 52] width 67 height 11
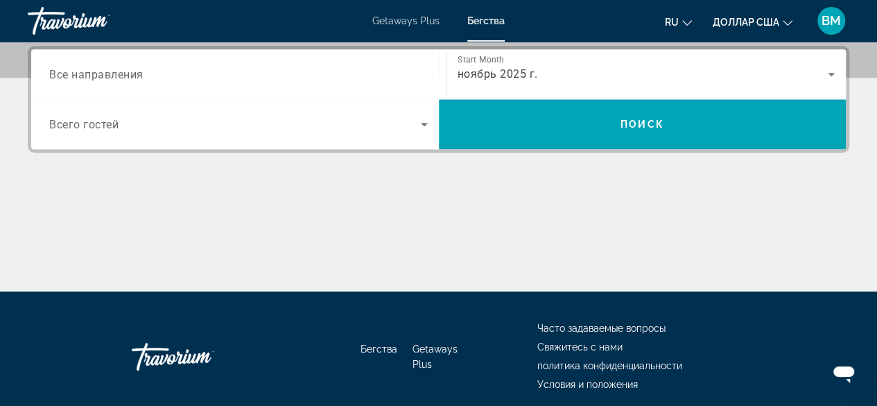
click at [131, 77] on span "Все направления" at bounding box center [96, 73] width 94 height 13
click at [131, 77] on input "Destination Все направления" at bounding box center [238, 75] width 379 height 17
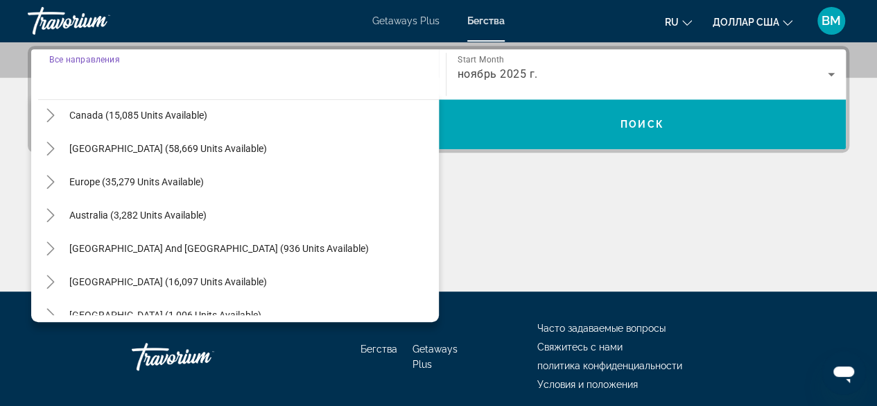
scroll to position [139, 0]
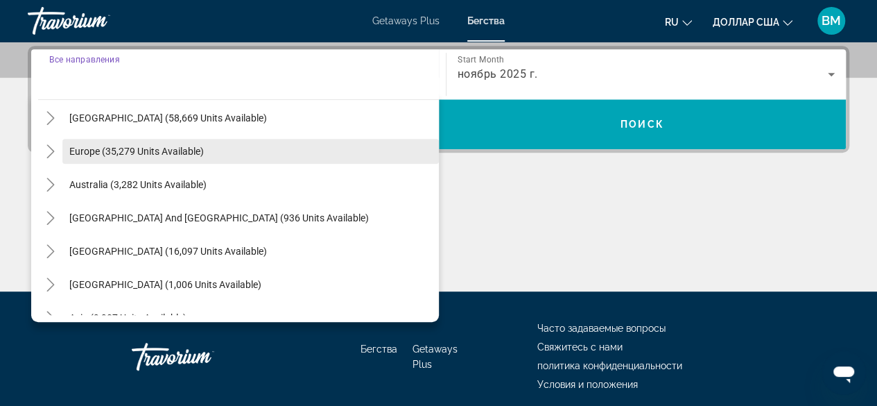
click at [135, 155] on span "Europe (35,279 units available)" at bounding box center [136, 151] width 135 height 11
type input "**********"
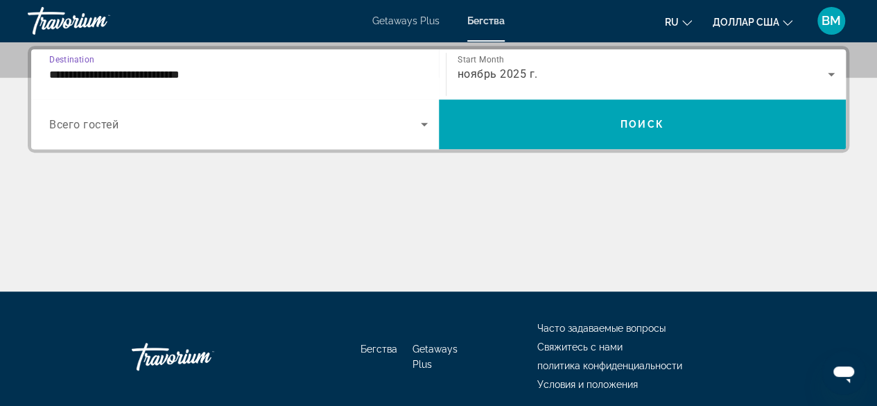
click at [137, 117] on span "Search widget" at bounding box center [235, 124] width 372 height 17
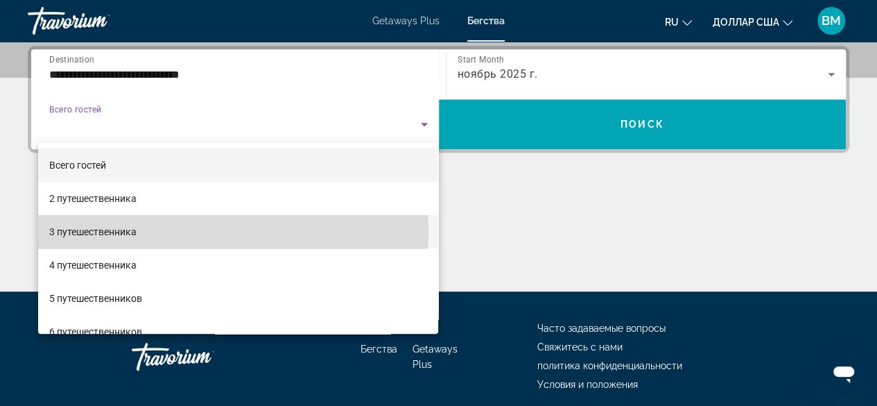
click at [76, 231] on font "3 путешественника" at bounding box center [92, 231] width 87 height 11
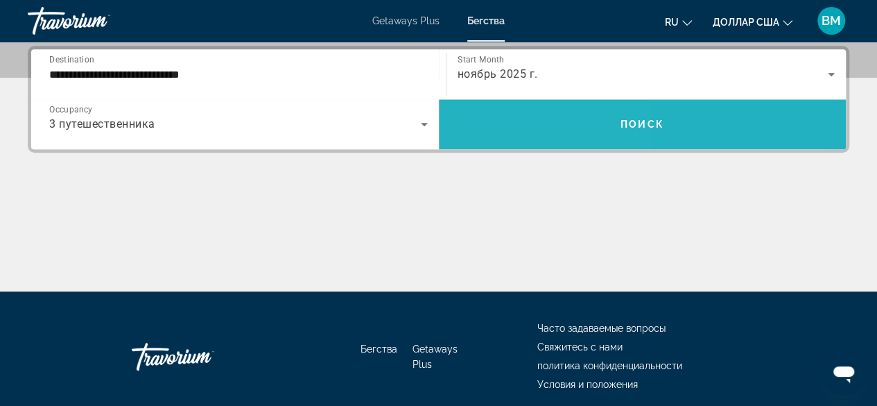
click at [486, 111] on span "Search widget" at bounding box center [643, 124] width 408 height 33
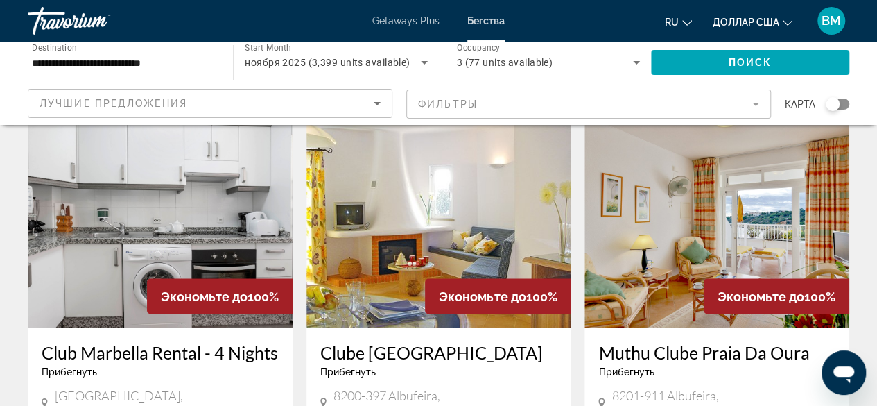
scroll to position [1387, 0]
